Goal: Information Seeking & Learning: Learn about a topic

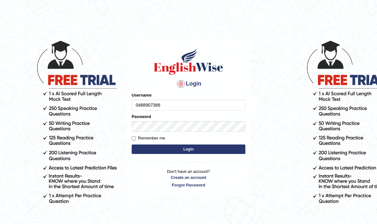
type input "0488907366"
click at [227, 147] on button "Login" at bounding box center [189, 149] width 114 height 9
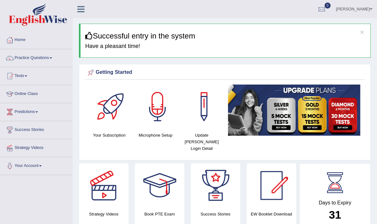
click at [15, 55] on link "Practice Questions" at bounding box center [36, 57] width 72 height 16
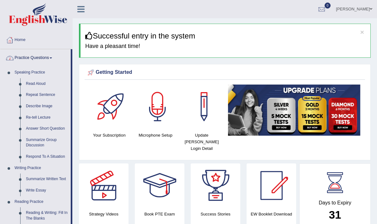
click at [24, 84] on div at bounding box center [188, 112] width 377 height 224
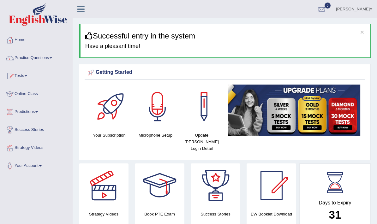
click at [27, 60] on link "Practice Questions" at bounding box center [36, 57] width 72 height 16
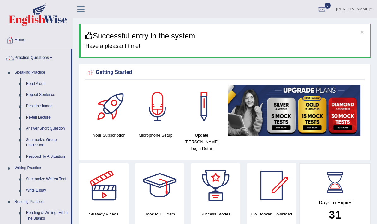
click at [35, 94] on div at bounding box center [188, 112] width 377 height 224
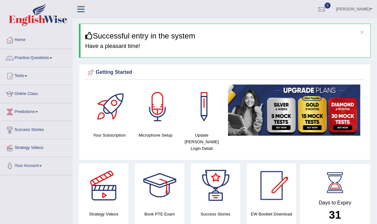
click at [35, 53] on link "Practice Questions" at bounding box center [36, 57] width 72 height 16
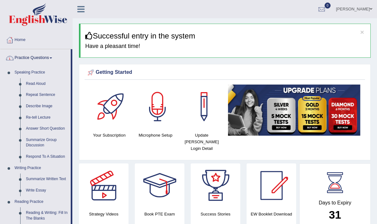
click at [41, 179] on div at bounding box center [188, 112] width 377 height 224
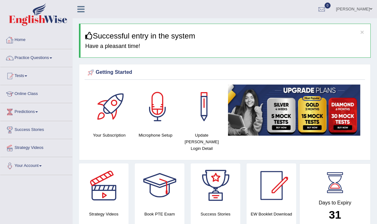
click at [17, 39] on link "Home" at bounding box center [36, 39] width 72 height 16
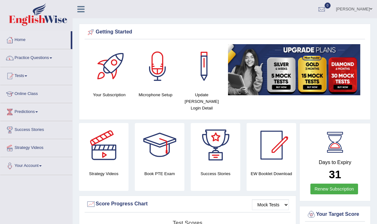
click at [63, 57] on link "Practice Questions" at bounding box center [36, 57] width 72 height 16
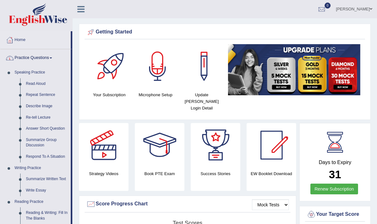
click at [43, 86] on div at bounding box center [188, 112] width 377 height 224
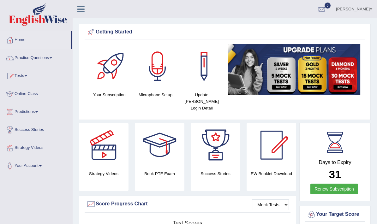
click at [55, 54] on link "Practice Questions" at bounding box center [36, 57] width 72 height 16
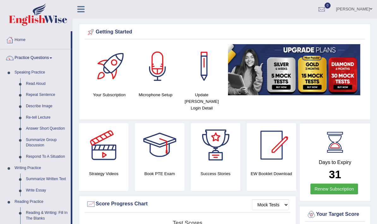
click at [49, 108] on div at bounding box center [188, 112] width 377 height 224
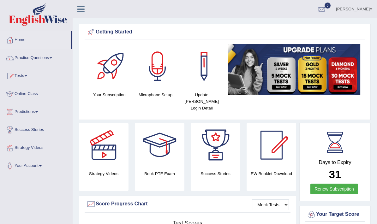
click at [370, 9] on span at bounding box center [371, 9] width 3 height 4
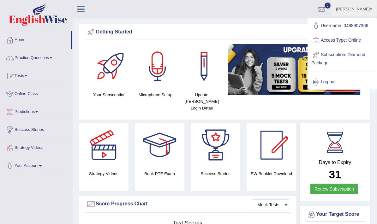
click at [332, 81] on link "Log out" at bounding box center [342, 82] width 68 height 15
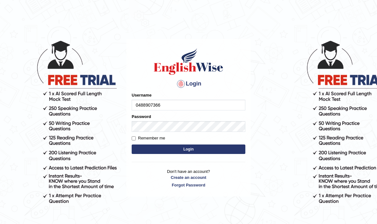
type input "0488907366"
click at [220, 147] on button "Login" at bounding box center [189, 149] width 114 height 9
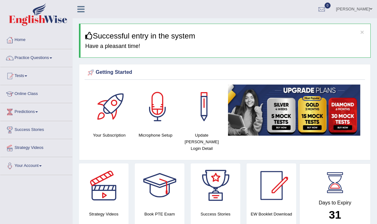
click at [51, 61] on link "Practice Questions" at bounding box center [36, 57] width 72 height 16
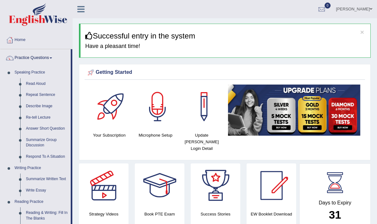
click at [43, 84] on div at bounding box center [188, 112] width 377 height 224
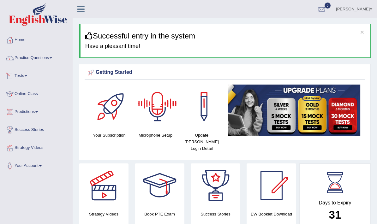
click at [27, 76] on span at bounding box center [26, 76] width 3 height 1
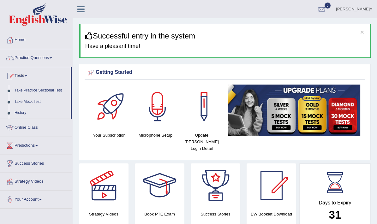
click at [31, 102] on div at bounding box center [188, 112] width 377 height 224
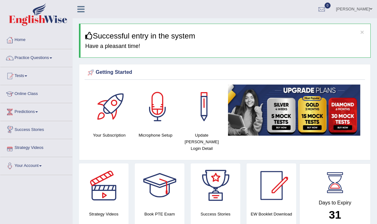
click at [28, 150] on link "Strategy Videos" at bounding box center [36, 147] width 72 height 16
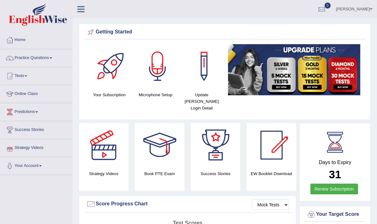
click at [32, 151] on link "Strategy Videos" at bounding box center [36, 147] width 72 height 16
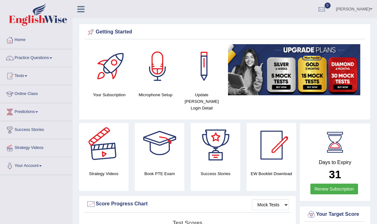
click at [100, 144] on div at bounding box center [104, 145] width 44 height 44
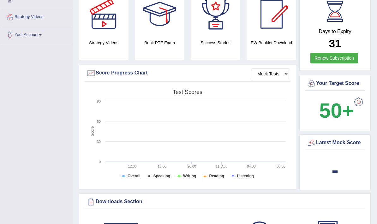
scroll to position [134, 0]
